Goal: Transaction & Acquisition: Purchase product/service

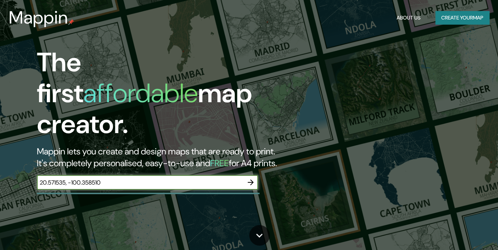
type input "20.571535, -100.358510"
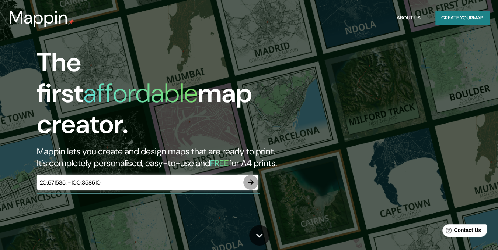
click at [246, 178] on icon "button" at bounding box center [250, 182] width 9 height 9
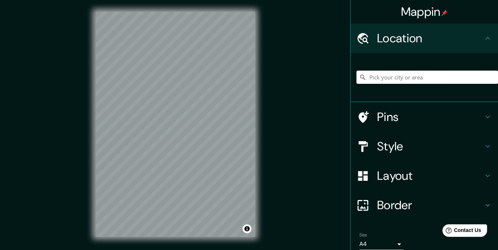
click at [386, 76] on input "Pick your city or area" at bounding box center [426, 77] width 141 height 13
paste input "20.571535, -100.358510"
click at [418, 78] on input "20.571535, -100.358510" at bounding box center [426, 77] width 141 height 13
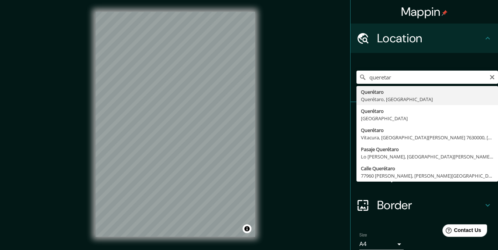
type input "Querétaro, [GEOGRAPHIC_DATA], [GEOGRAPHIC_DATA]"
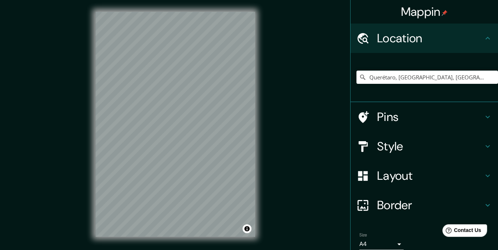
scroll to position [31, 0]
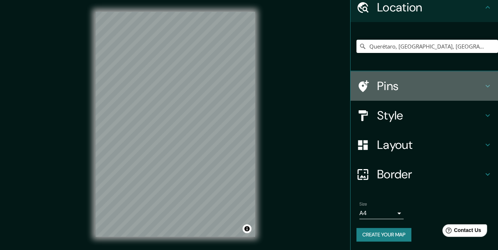
click at [406, 84] on h4 "Pins" at bounding box center [430, 86] width 106 height 15
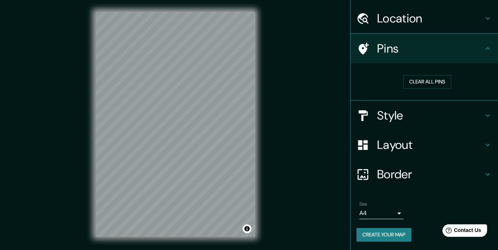
scroll to position [20, 0]
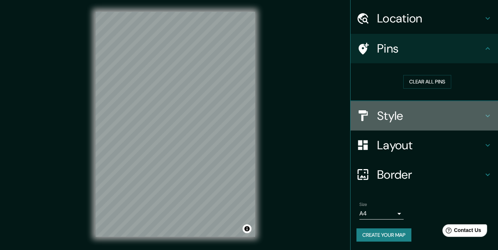
click at [423, 109] on h4 "Style" at bounding box center [430, 116] width 106 height 15
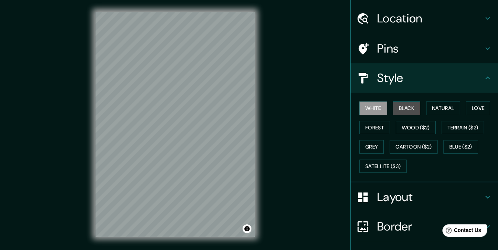
click at [404, 109] on button "Black" at bounding box center [407, 109] width 28 height 14
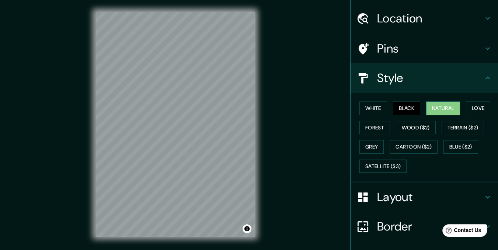
click at [441, 105] on button "Natural" at bounding box center [443, 109] width 34 height 14
drag, startPoint x: 382, startPoint y: 164, endPoint x: 482, endPoint y: 84, distance: 127.8
click at [482, 84] on ul "Location [GEOGRAPHIC_DATA], [GEOGRAPHIC_DATA], [GEOGRAPHIC_DATA] Pins Style Whi…" at bounding box center [423, 153] width 147 height 299
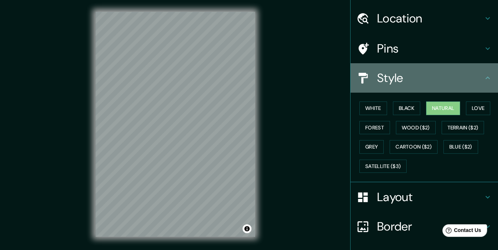
click at [482, 84] on div "Style" at bounding box center [423, 77] width 147 height 29
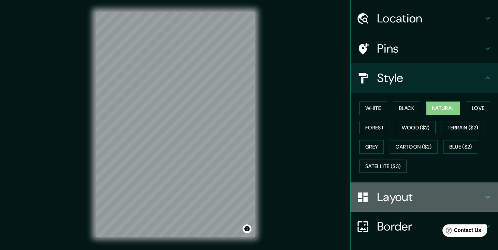
click at [420, 204] on h4 "Layout" at bounding box center [430, 197] width 106 height 15
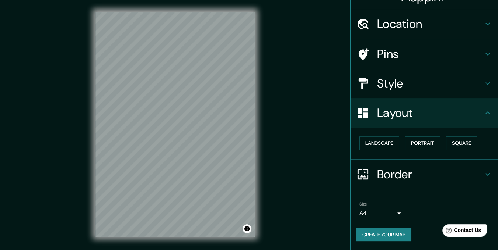
scroll to position [14, 0]
click at [386, 141] on button "Landscape" at bounding box center [379, 144] width 40 height 14
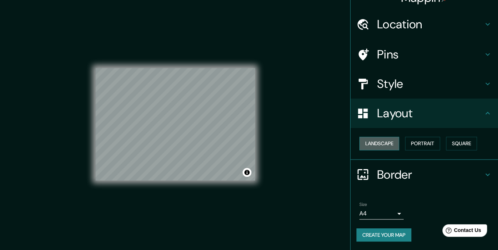
click at [386, 141] on button "Landscape" at bounding box center [379, 144] width 40 height 14
click at [416, 143] on button "Portrait" at bounding box center [422, 144] width 35 height 14
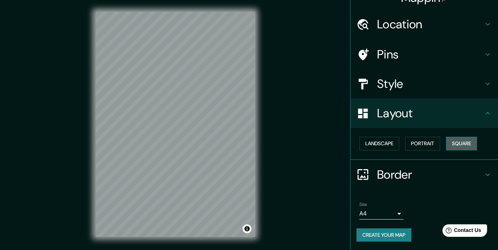
click at [454, 143] on button "Square" at bounding box center [461, 144] width 31 height 14
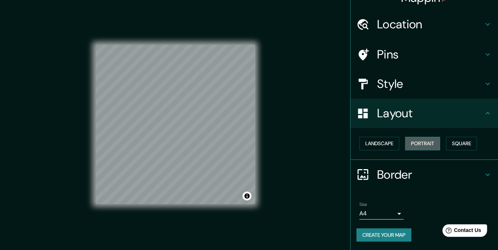
click at [411, 145] on button "Portrait" at bounding box center [422, 144] width 35 height 14
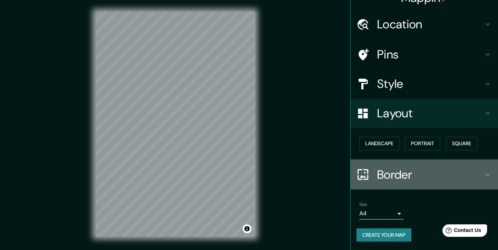
click at [386, 168] on h4 "Border" at bounding box center [430, 175] width 106 height 15
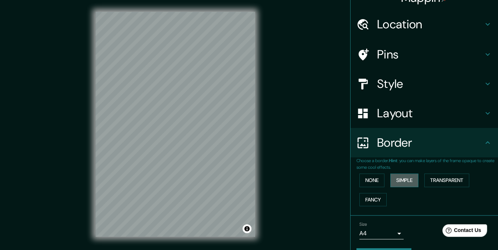
click at [393, 180] on button "Simple" at bounding box center [404, 181] width 28 height 14
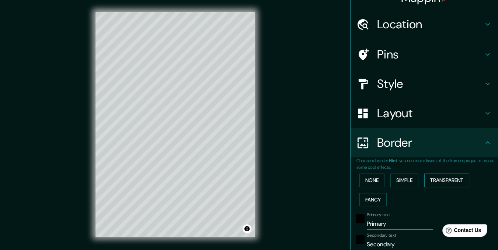
click at [435, 179] on button "Transparent" at bounding box center [446, 181] width 45 height 14
click at [364, 186] on button "None" at bounding box center [371, 181] width 25 height 14
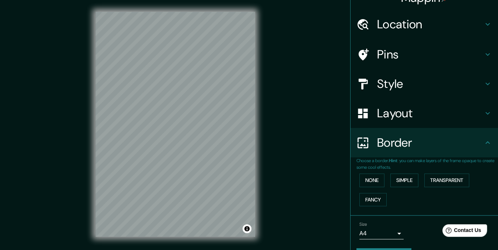
scroll to position [34, 0]
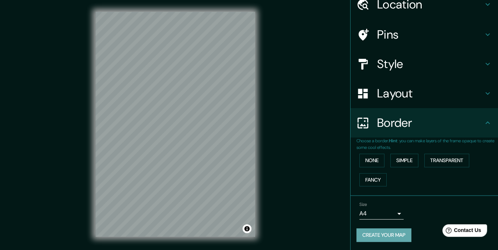
click at [379, 238] on button "Create your map" at bounding box center [383, 236] width 55 height 14
click at [383, 237] on button "Create your map" at bounding box center [383, 236] width 55 height 14
click at [246, 232] on button "Toggle attribution" at bounding box center [246, 229] width 9 height 9
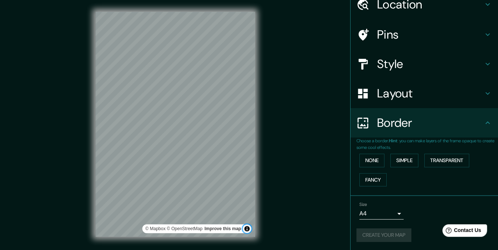
click at [246, 232] on button "Toggle attribution" at bounding box center [246, 229] width 9 height 9
